Goal: Transaction & Acquisition: Purchase product/service

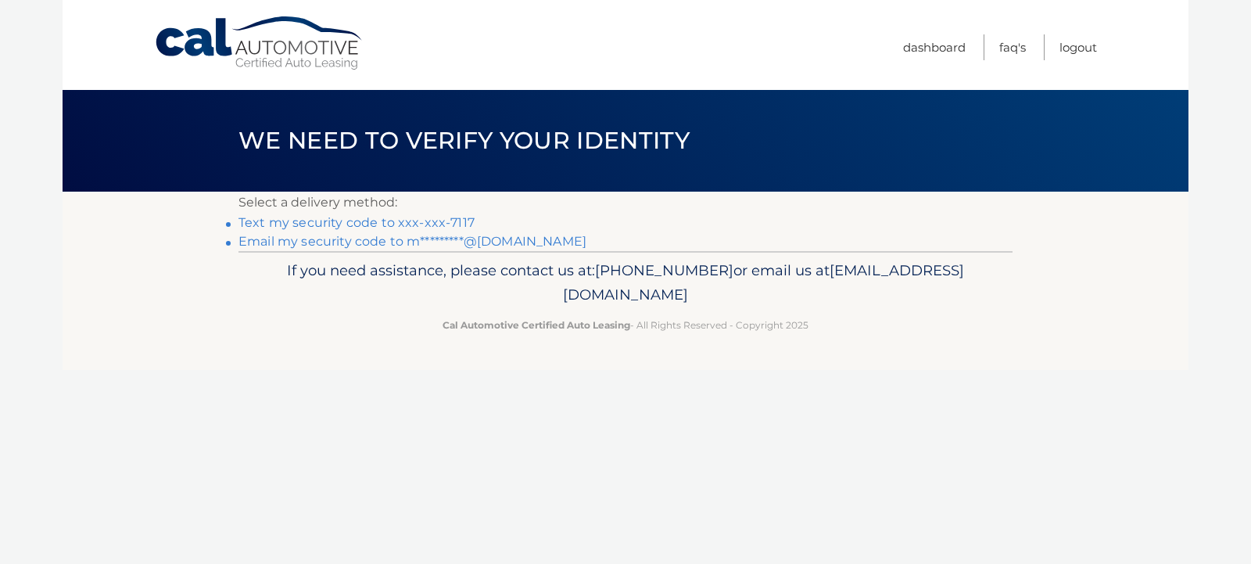
click at [350, 226] on link "Text my security code to xxx-xxx-7117" at bounding box center [356, 222] width 236 height 15
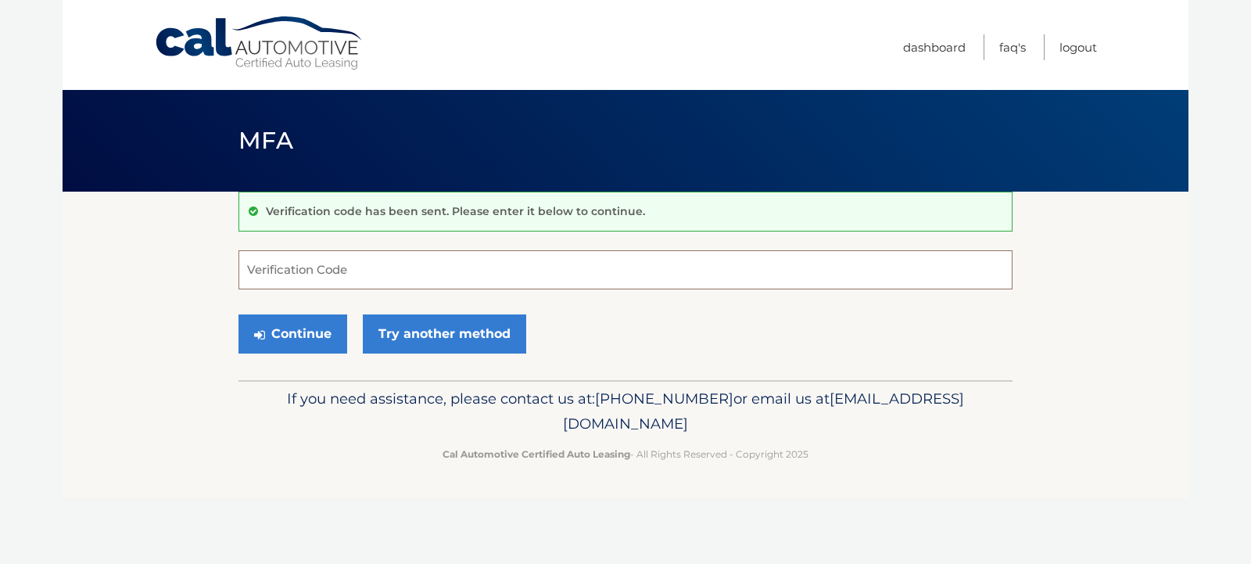
click at [266, 273] on input "Verification Code" at bounding box center [625, 269] width 774 height 39
type input "530082"
click at [306, 335] on button "Continue" at bounding box center [292, 333] width 109 height 39
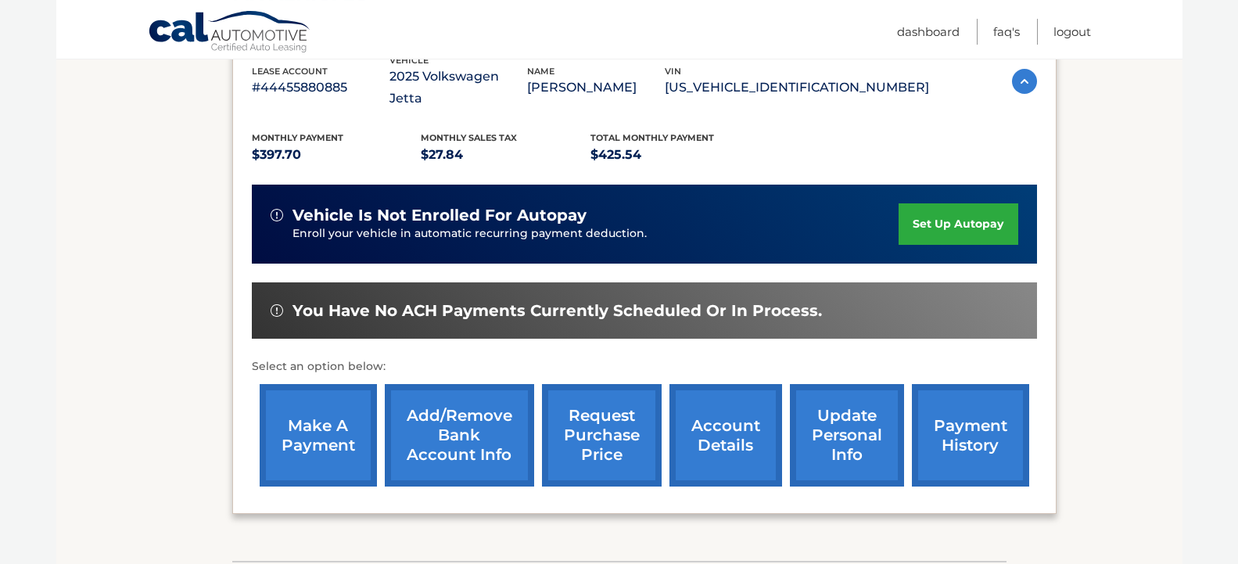
scroll to position [239, 0]
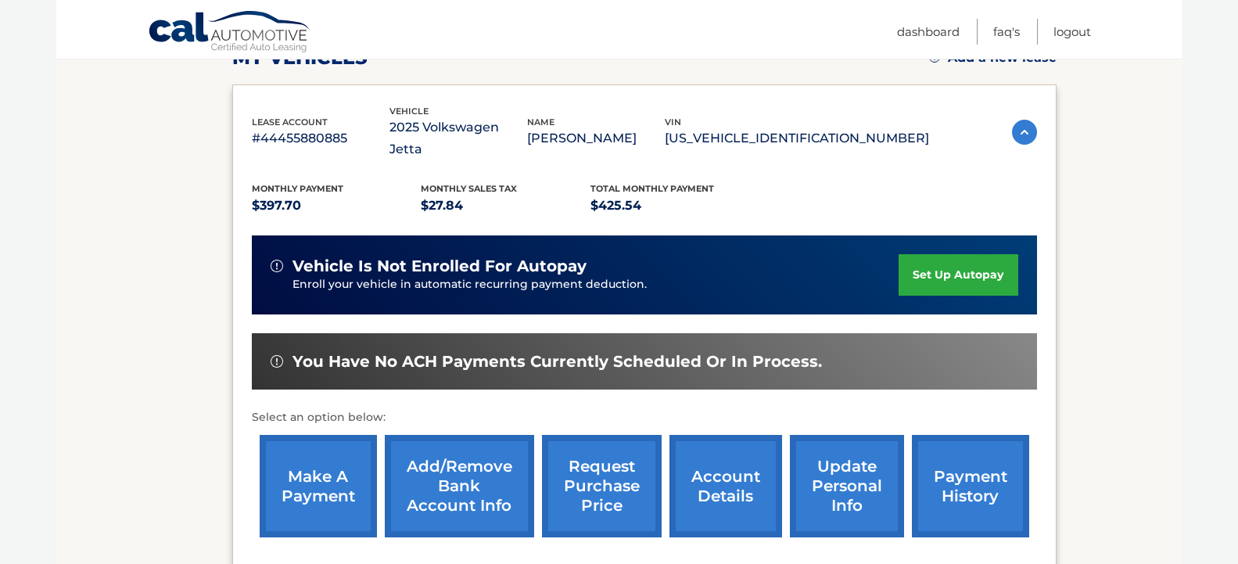
click at [319, 481] on link "make a payment" at bounding box center [318, 486] width 117 height 102
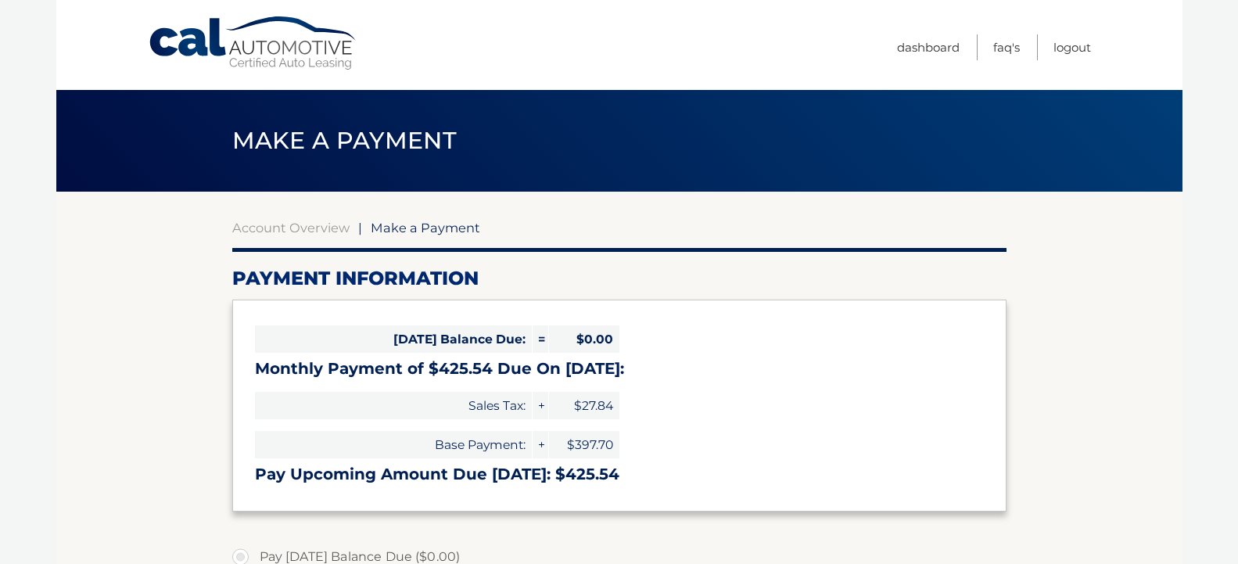
select select "ZjhiYmRjYzItNDg0YS00NTk1LWIxZGYtZTRlMDVhYjU0MTc4"
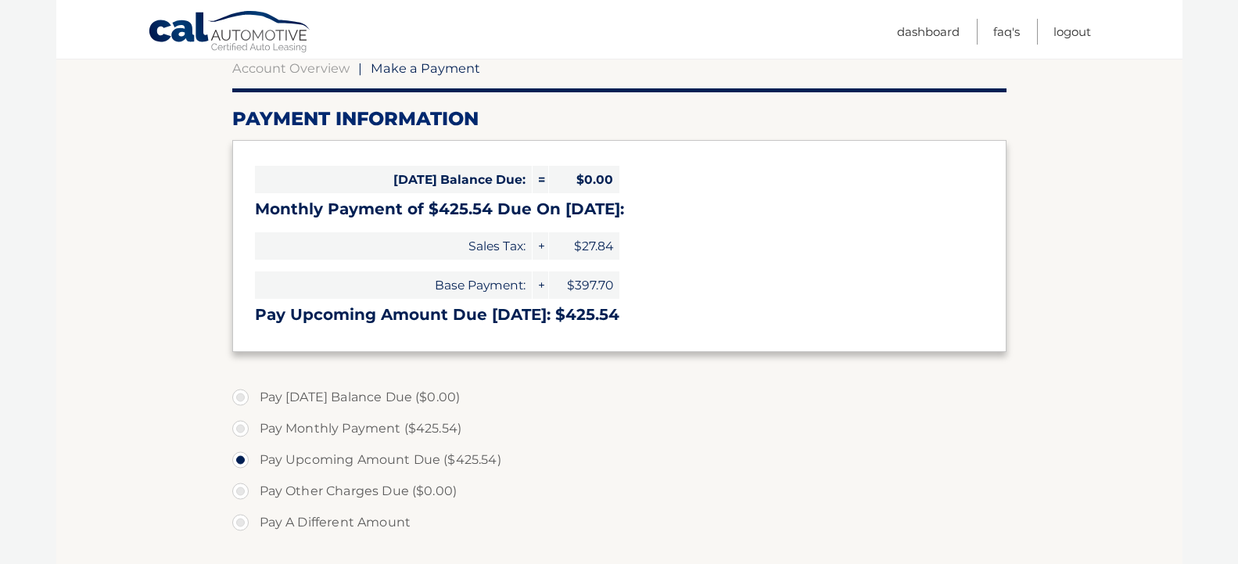
scroll to position [319, 0]
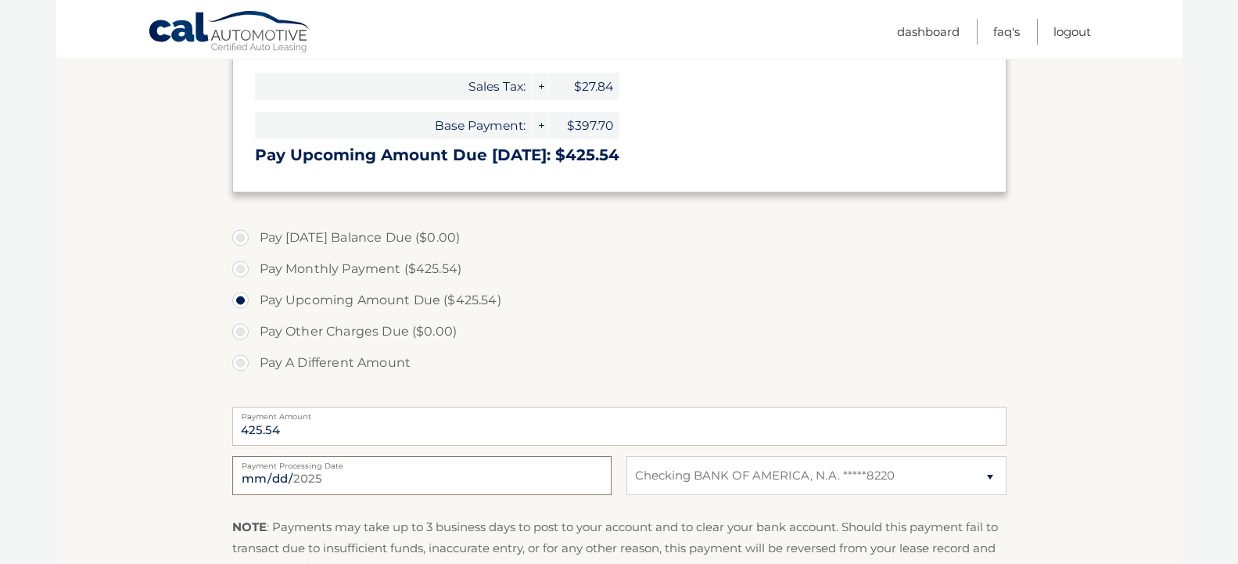
click at [584, 479] on input "2025-09-09" at bounding box center [421, 475] width 379 height 39
click at [592, 476] on input "2025-09-09" at bounding box center [421, 475] width 379 height 39
type input "2025-09-14"
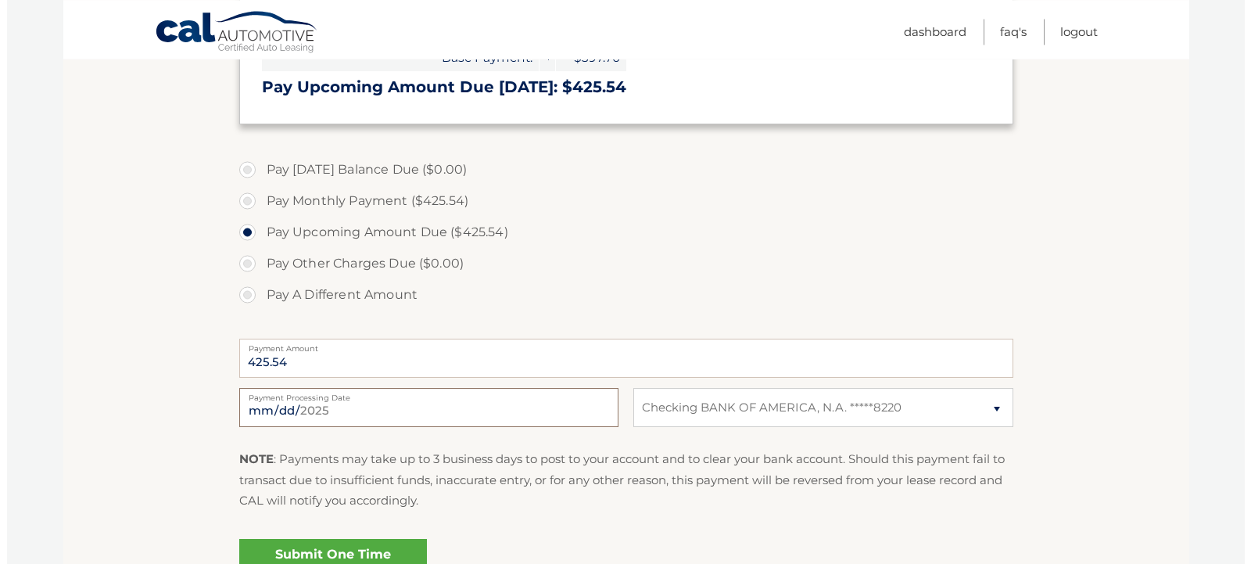
scroll to position [474, 0]
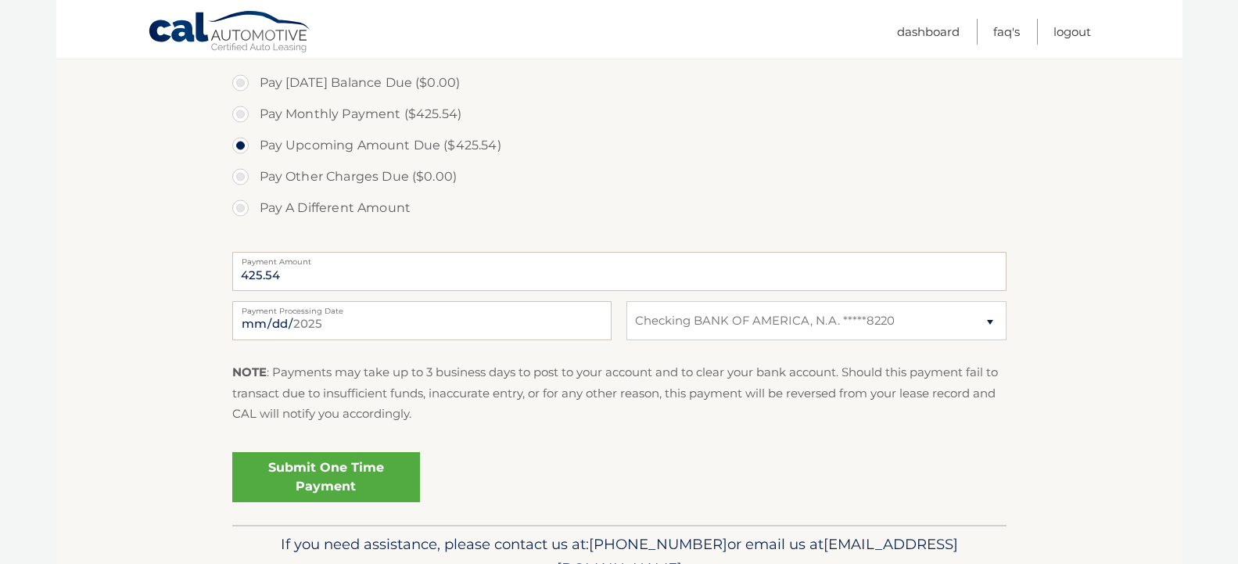
click at [335, 489] on link "Submit One Time Payment" at bounding box center [326, 477] width 188 height 50
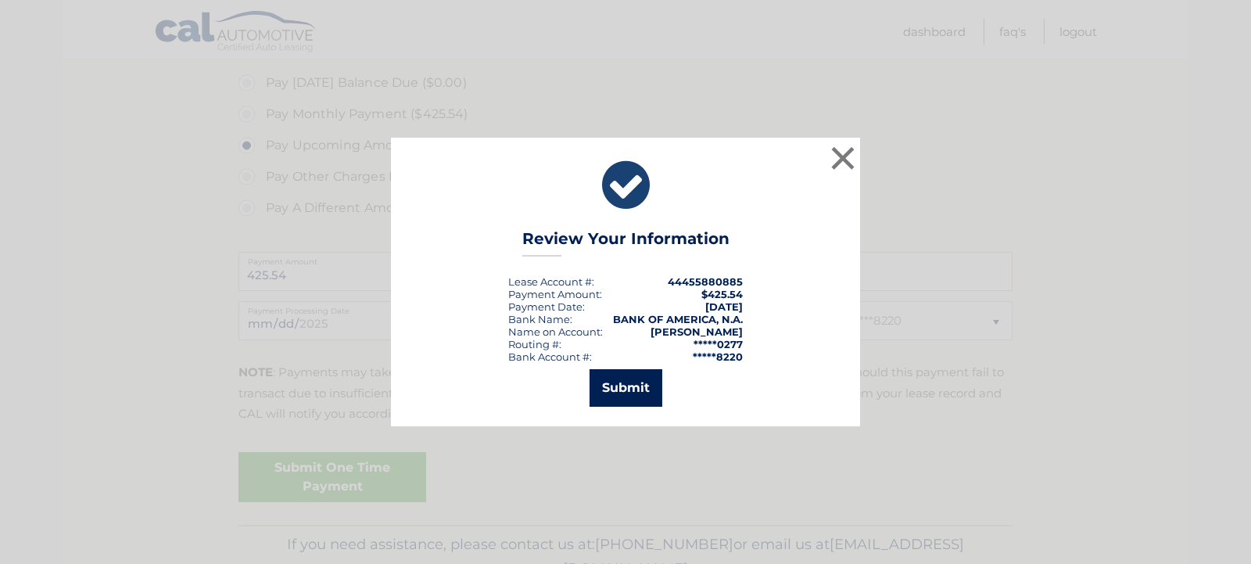
click at [622, 386] on button "Submit" at bounding box center [626, 388] width 73 height 38
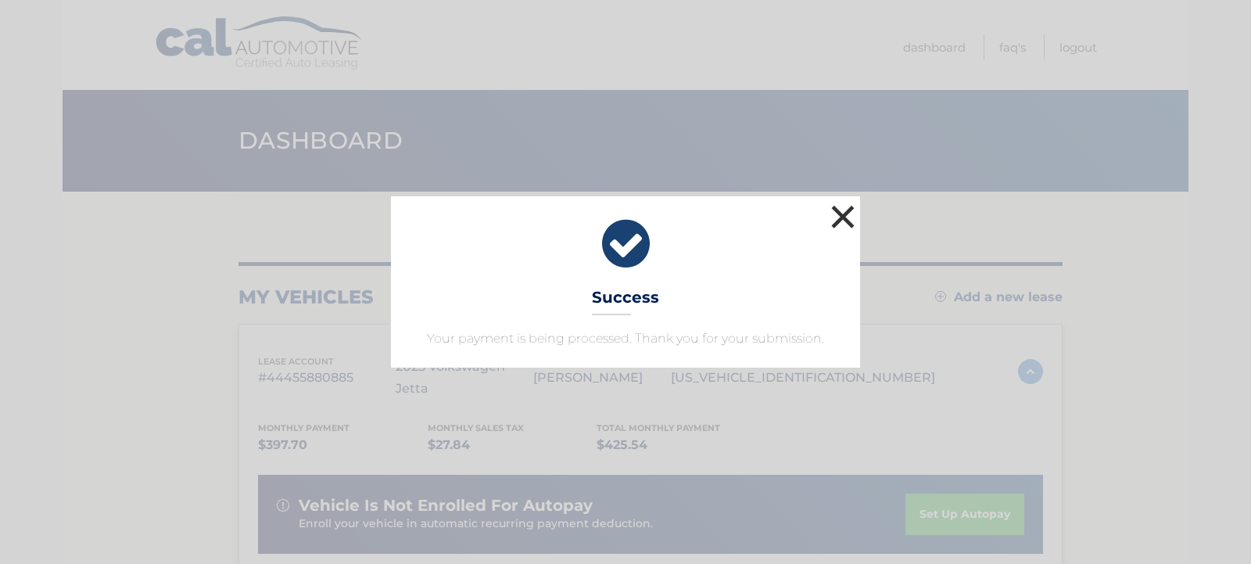
click at [843, 217] on button "×" at bounding box center [842, 216] width 31 height 31
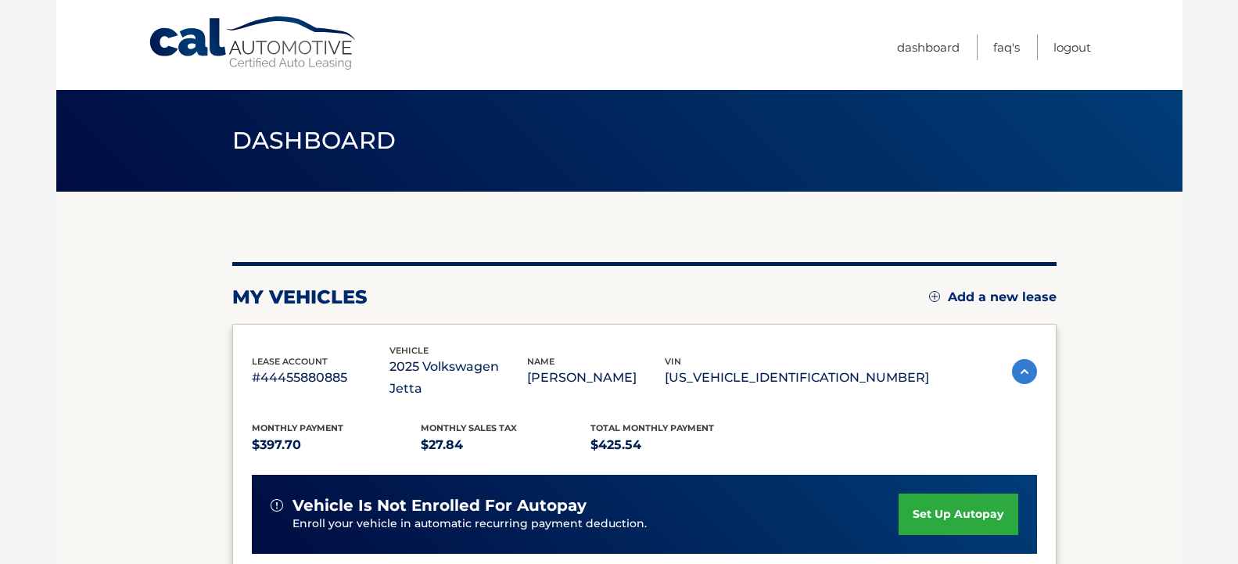
click at [1195, 352] on body "Cal Automotive Menu Dashboard FAQ's Logout" at bounding box center [619, 282] width 1238 height 564
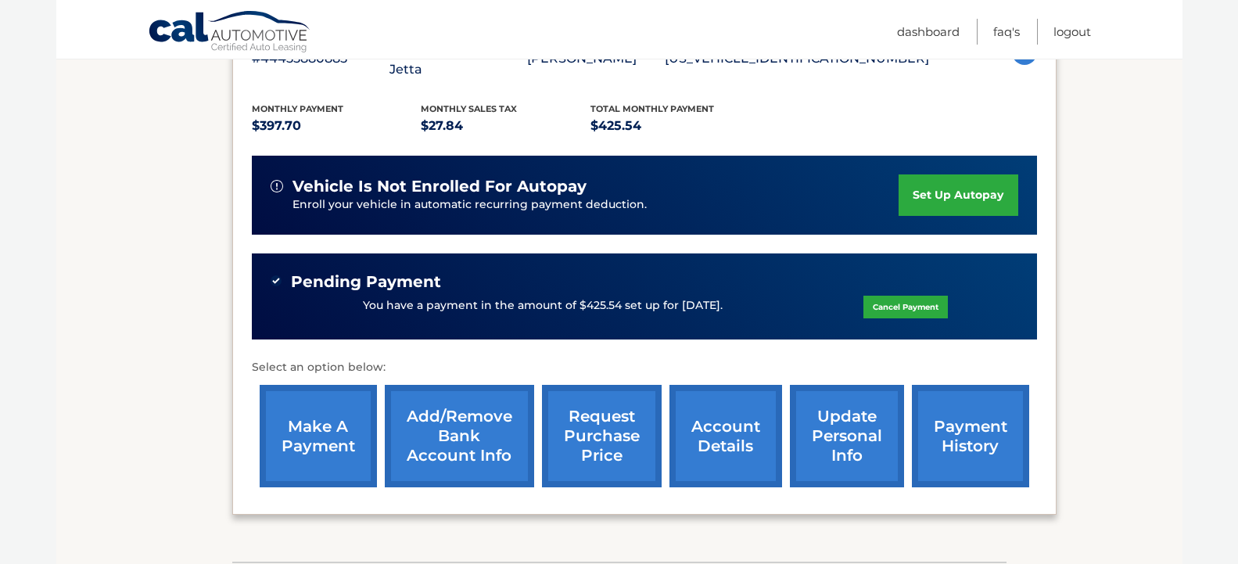
scroll to position [452, 0]
